Goal: Task Accomplishment & Management: Manage account settings

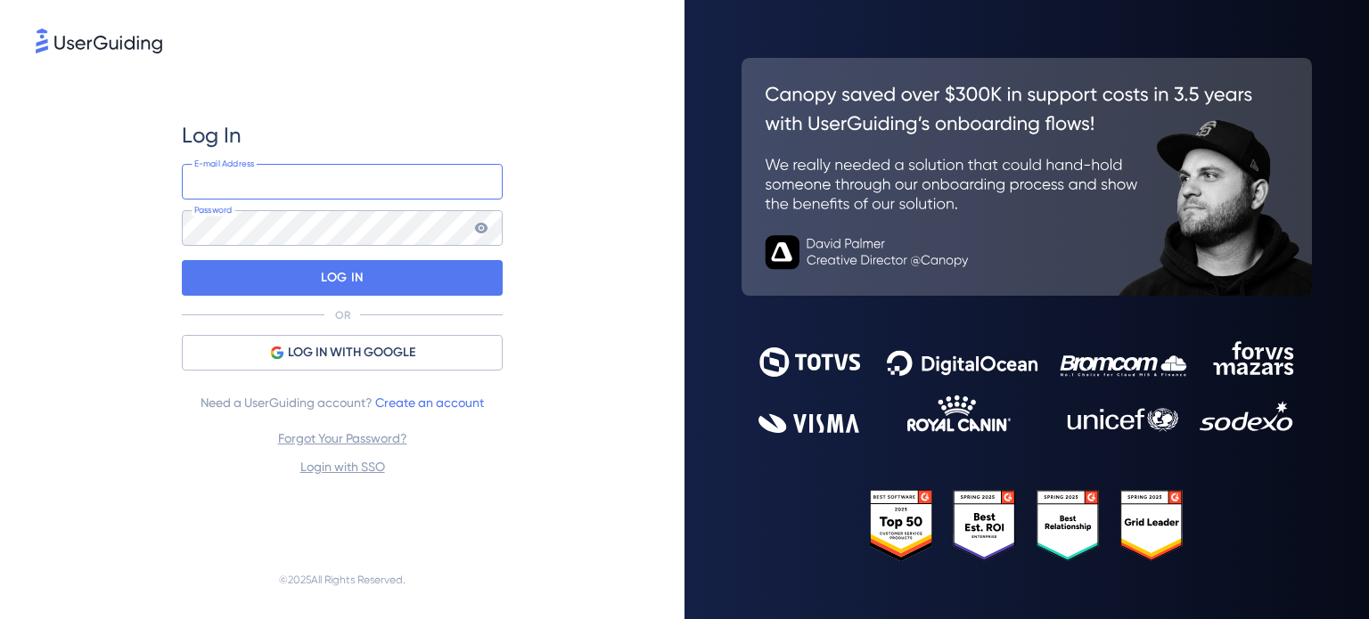
click at [249, 182] on input "email" at bounding box center [342, 182] width 321 height 36
type input "[PERSON_NAME][EMAIL_ADDRESS][DOMAIN_NAME]"
click at [675, 134] on div "Log In [PERSON_NAME][EMAIL_ADDRESS][DOMAIN_NAME] E-mail Address Password LOG IN…" at bounding box center [342, 309] width 684 height 619
click at [542, 209] on div "Log In [PERSON_NAME][EMAIL_ADDRESS][DOMAIN_NAME] E-mail Address Password LOG IN…" at bounding box center [342, 299] width 613 height 484
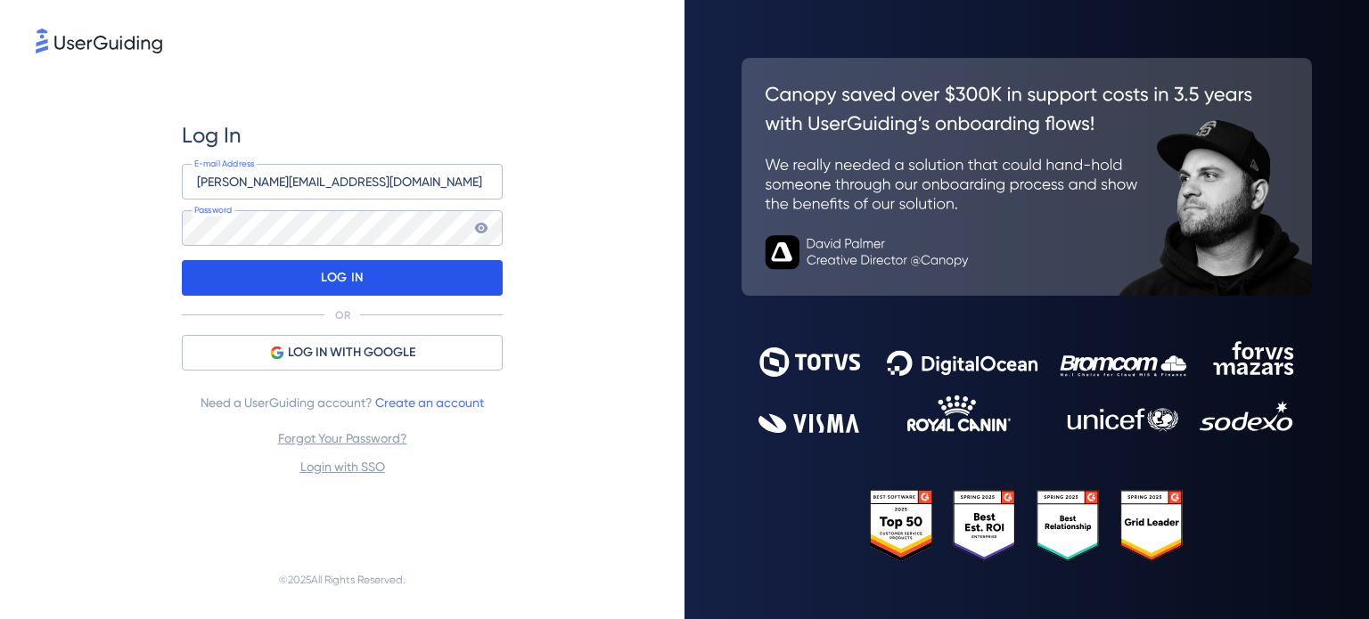
click at [397, 286] on div "LOG IN" at bounding box center [342, 278] width 321 height 36
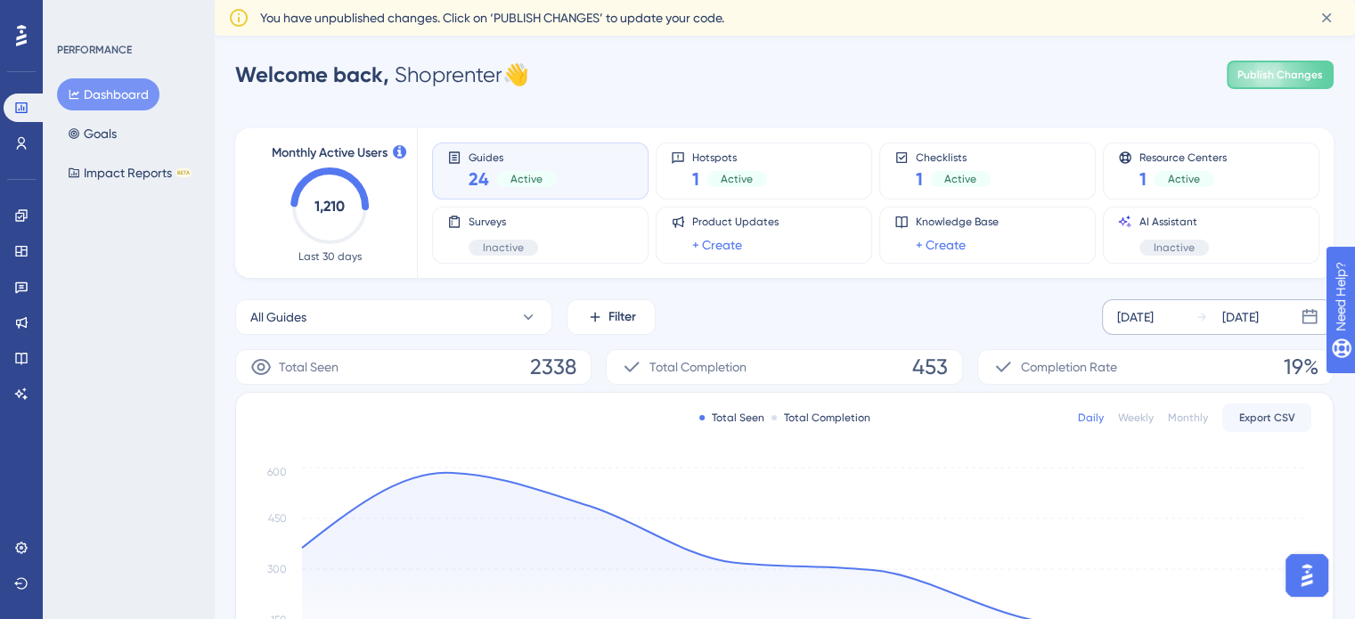
click at [1206, 318] on icon at bounding box center [1202, 317] width 12 height 12
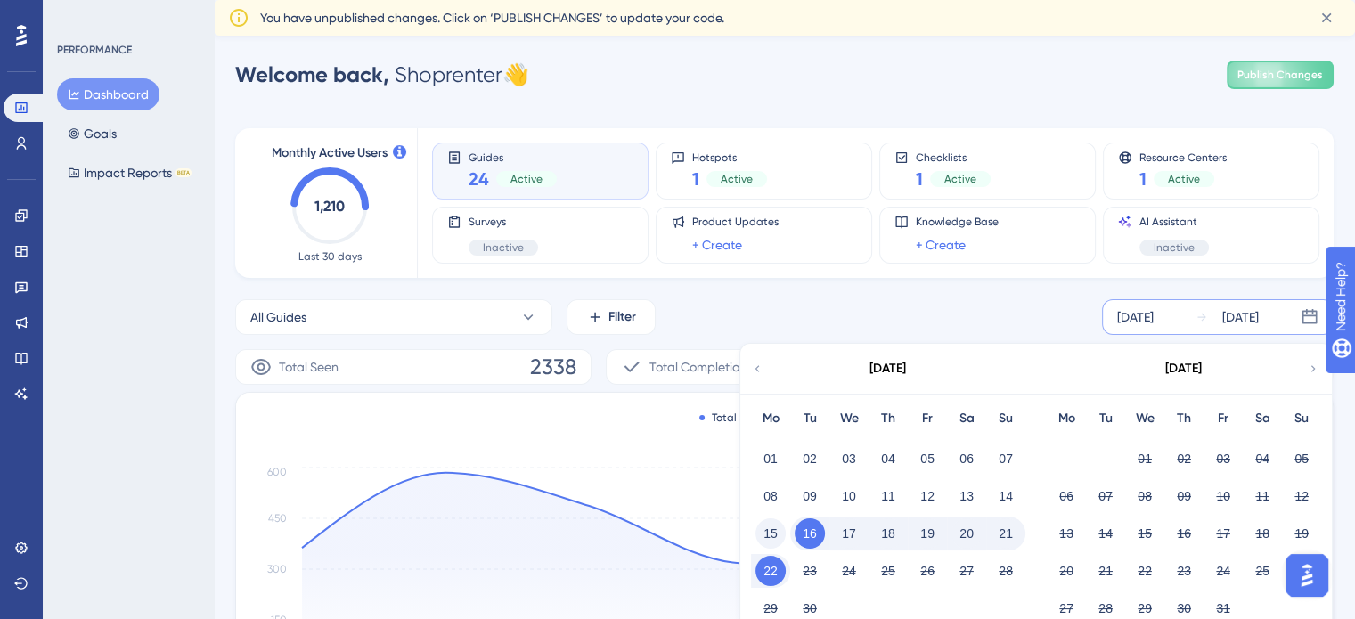
click at [779, 534] on button "15" at bounding box center [771, 534] width 30 height 30
click at [1008, 536] on button "21" at bounding box center [1006, 534] width 30 height 30
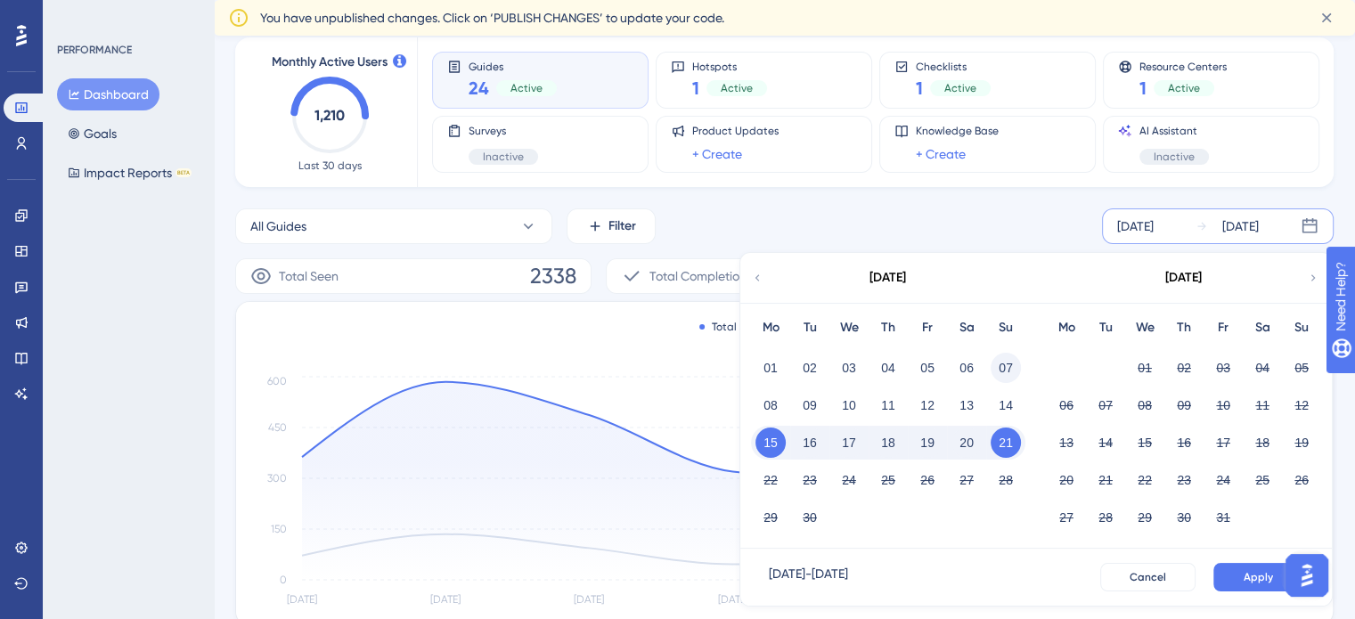
scroll to position [178, 0]
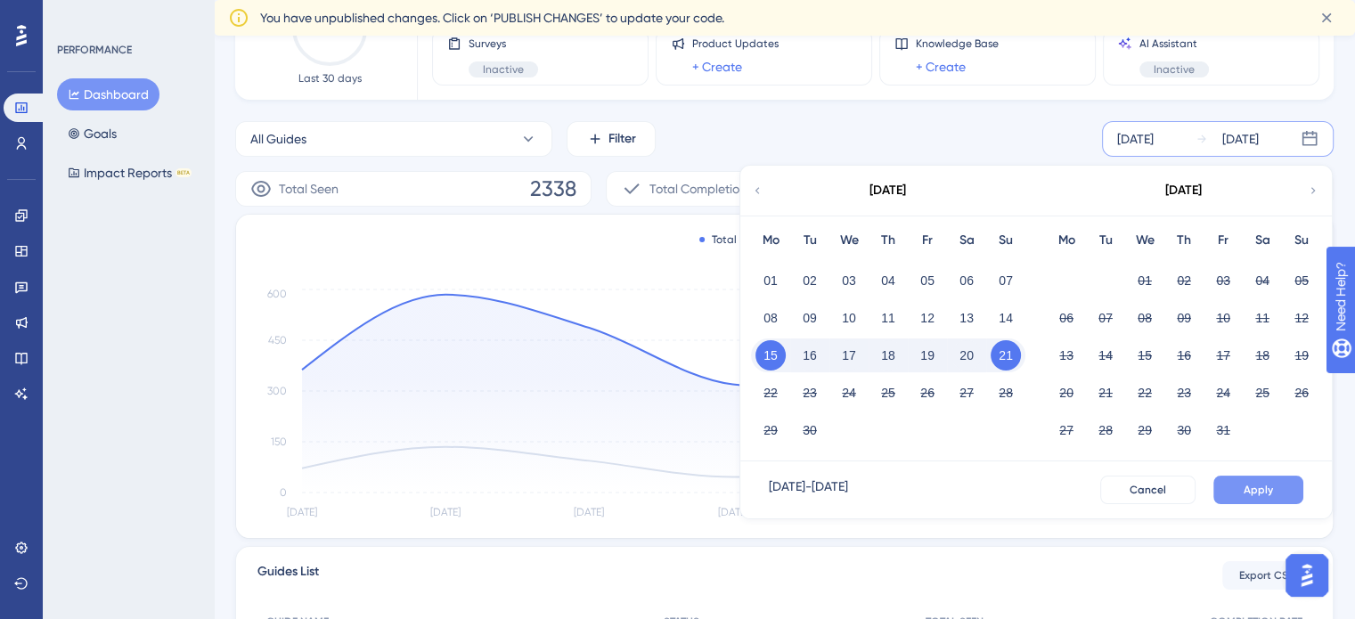
click at [1287, 492] on button "Apply" at bounding box center [1259, 490] width 90 height 29
